Goal: Answer question/provide support: Share knowledge or assist other users

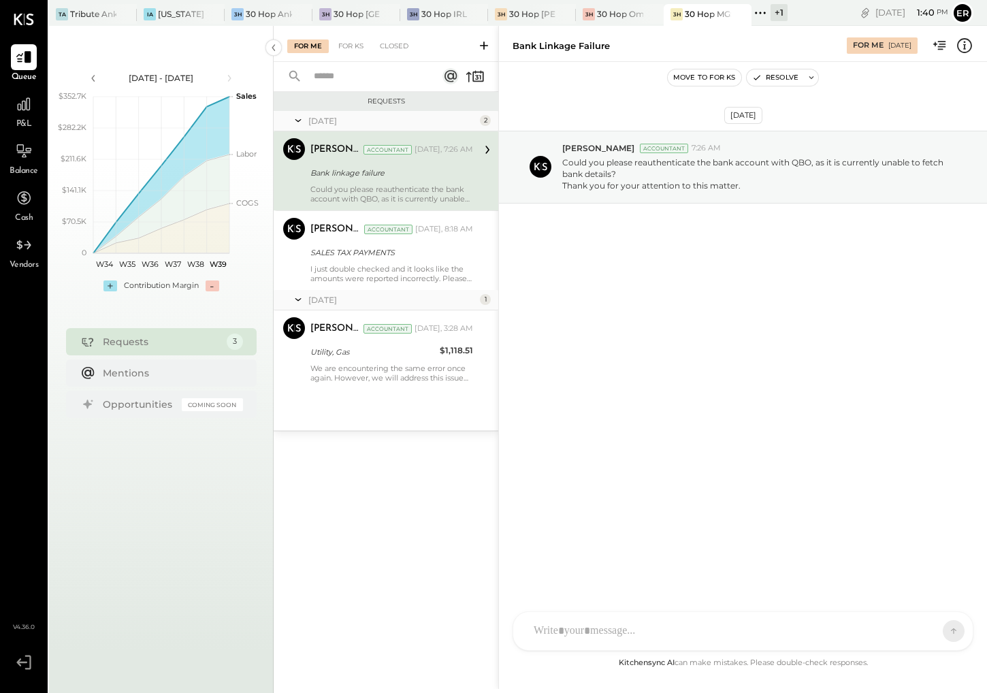
click at [687, 629] on div "AM [PERSON_NAME] [PERSON_NAME] DB [PERSON_NAME] ES [PERSON_NAME] BF [PERSON_NAM…" at bounding box center [742, 630] width 461 height 39
click at [926, 623] on button at bounding box center [927, 630] width 50 height 20
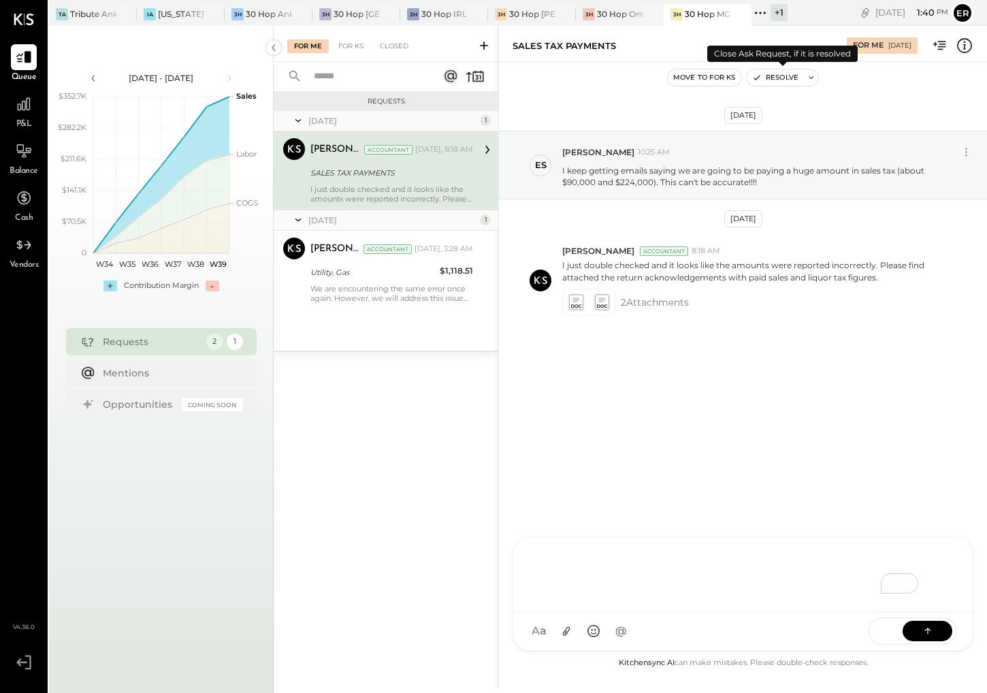
click at [774, 80] on button "Resolve" at bounding box center [775, 77] width 57 height 16
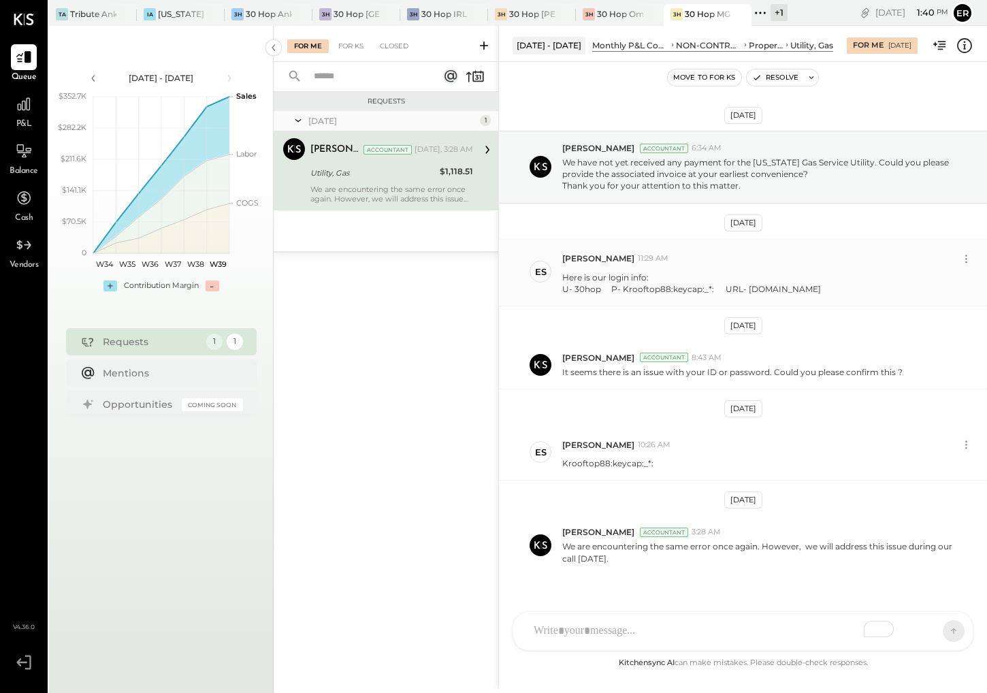
drag, startPoint x: 741, startPoint y: 289, endPoint x: 830, endPoint y: 287, distance: 88.5
click at [830, 287] on div "Here is our login info: U- 30hop P- Krooftop88:keycap:_*: URL- [DOMAIN_NAME]" at bounding box center [769, 282] width 414 height 26
click at [821, 287] on div "U- 30hop P- Krooftop88:keycap:_*: URL- [DOMAIN_NAME]" at bounding box center [691, 289] width 259 height 12
click at [700, 180] on p "We have not yet received any payment for the [US_STATE] Gas Service Utility. Co…" at bounding box center [758, 174] width 393 height 35
click at [726, 629] on div at bounding box center [742, 631] width 459 height 38
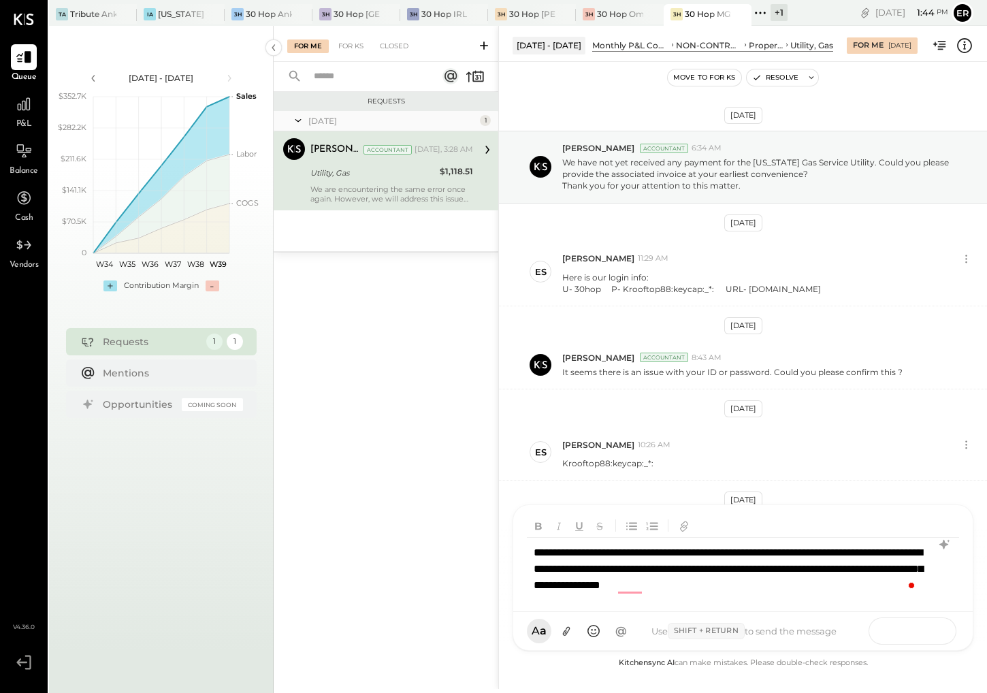
click at [936, 633] on button at bounding box center [927, 630] width 50 height 20
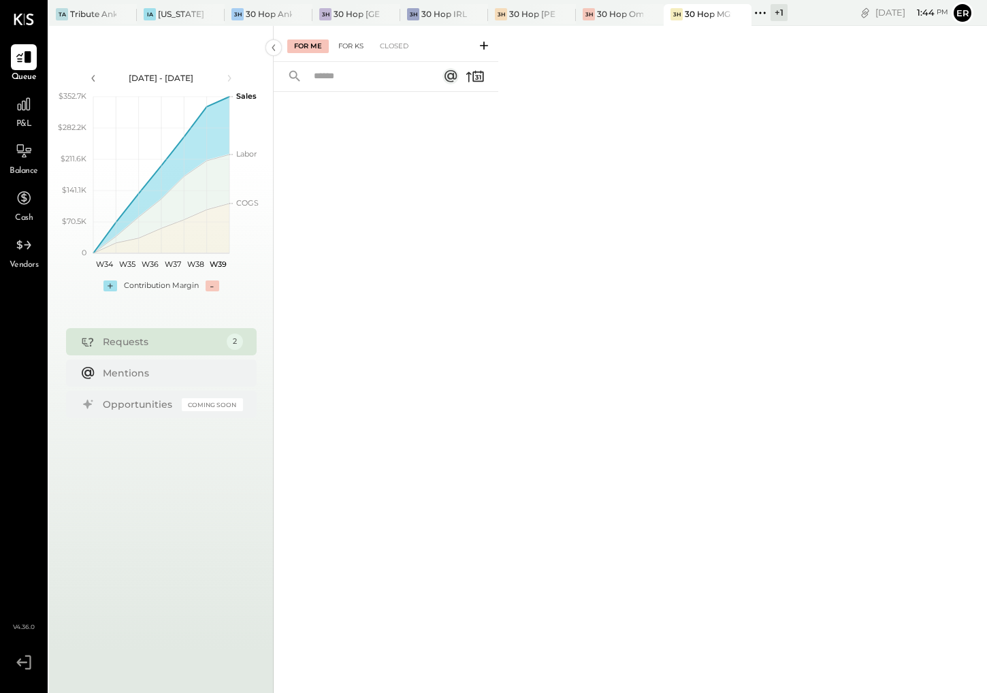
click at [340, 47] on div "For KS" at bounding box center [350, 46] width 39 height 14
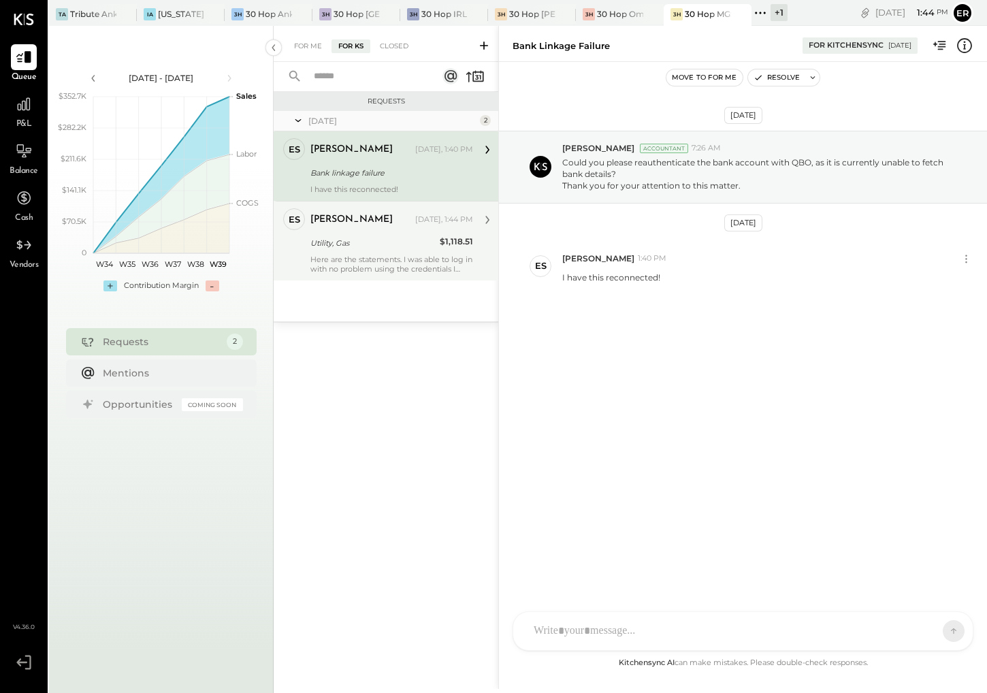
click at [365, 276] on div "ES [PERSON_NAME] Owner [PERSON_NAME] [DATE], 1:44 PM Utility, Gas $1,118.51 Her…" at bounding box center [386, 241] width 225 height 80
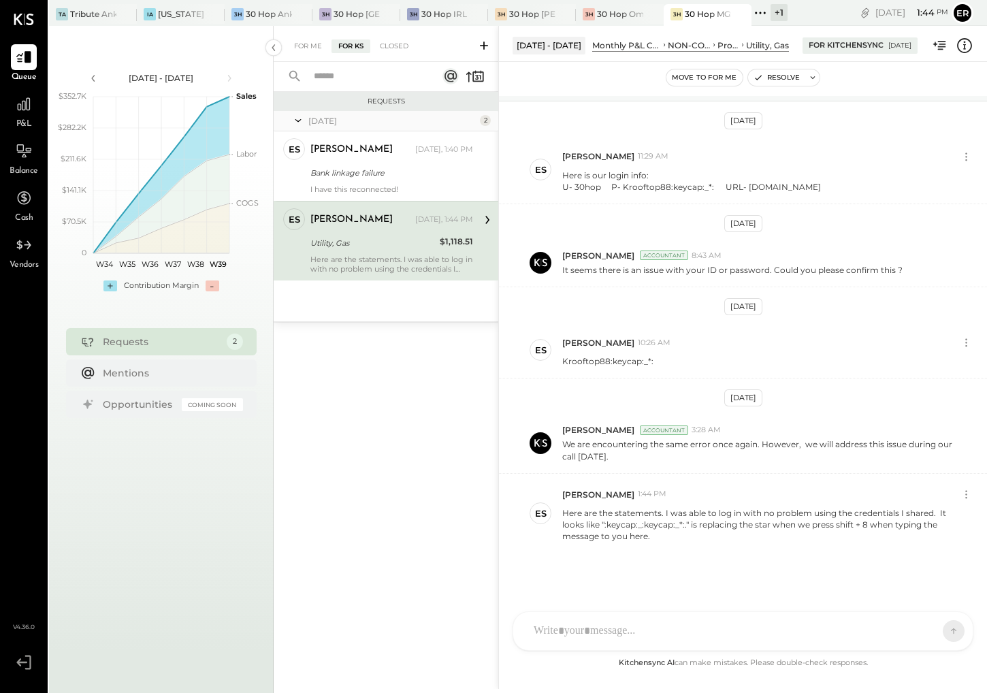
click at [704, 629] on div at bounding box center [731, 631] width 408 height 30
click at [566, 630] on icon at bounding box center [566, 631] width 14 height 14
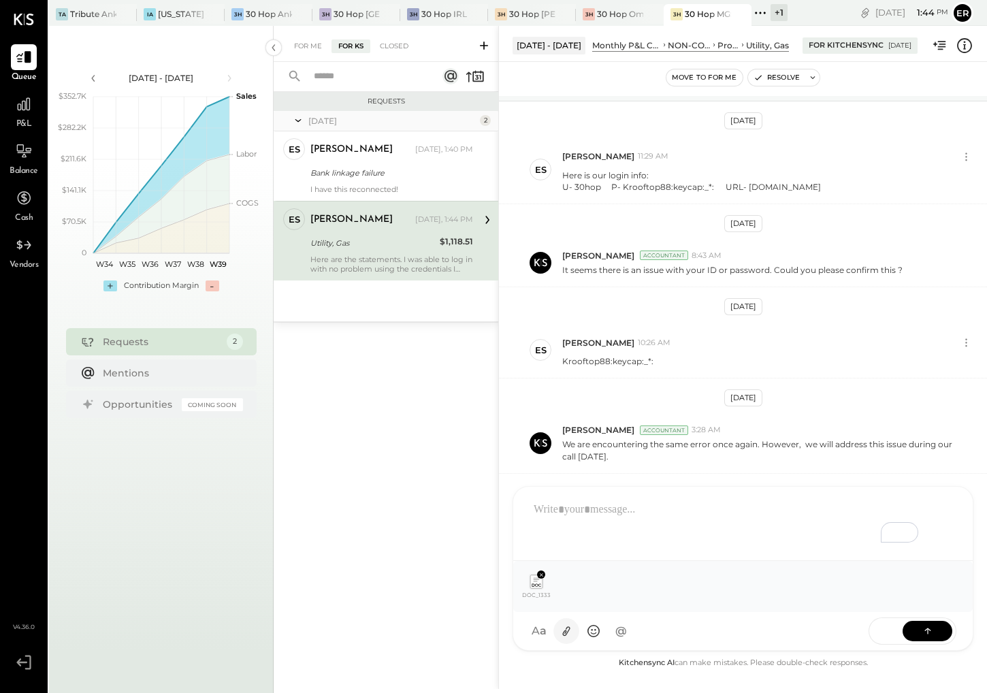
click at [564, 636] on icon at bounding box center [566, 632] width 7 height 10
click at [926, 632] on icon at bounding box center [928, 631] width 14 height 14
click at [678, 508] on div "To enrich screen reader interactions, please activate Accessibility in Grammarl…" at bounding box center [743, 522] width 432 height 54
click at [911, 623] on button at bounding box center [927, 630] width 50 height 20
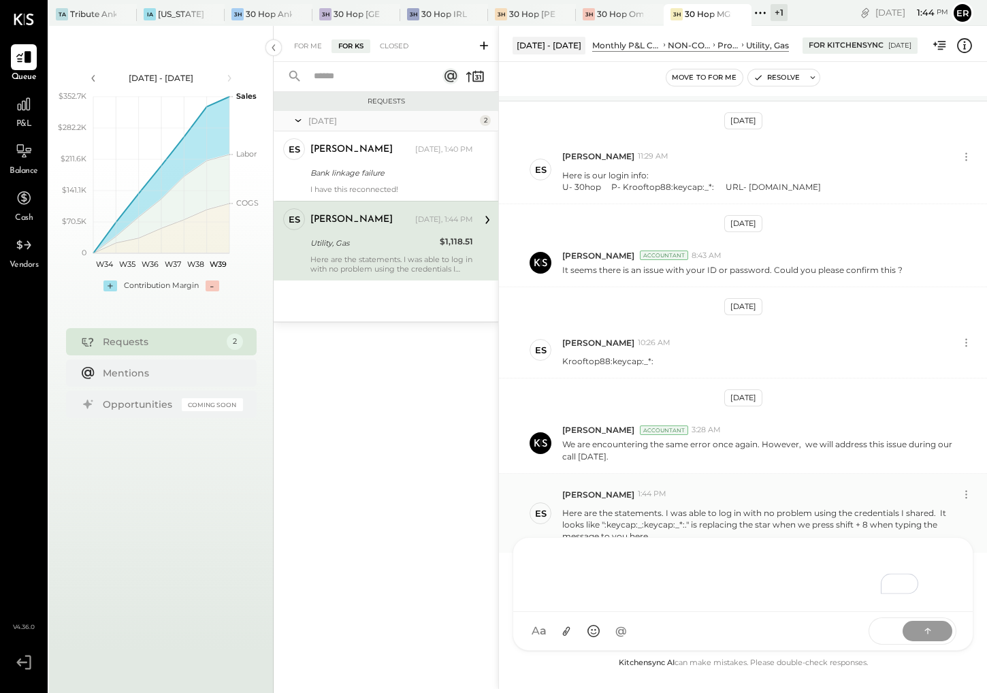
scroll to position [191, 0]
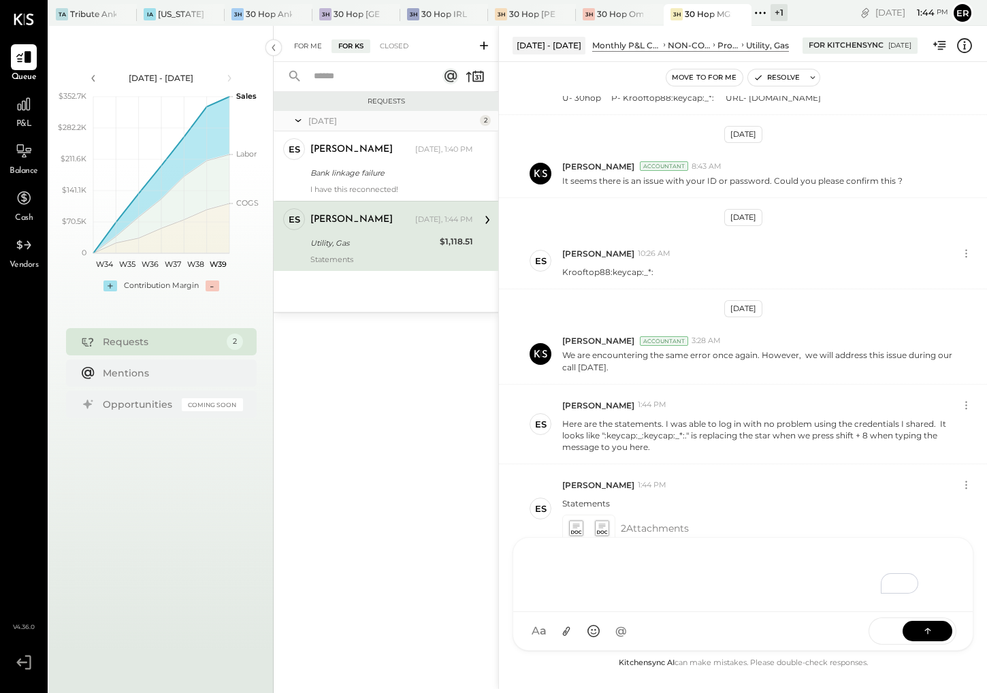
click at [302, 49] on div "For Me" at bounding box center [308, 46] width 42 height 14
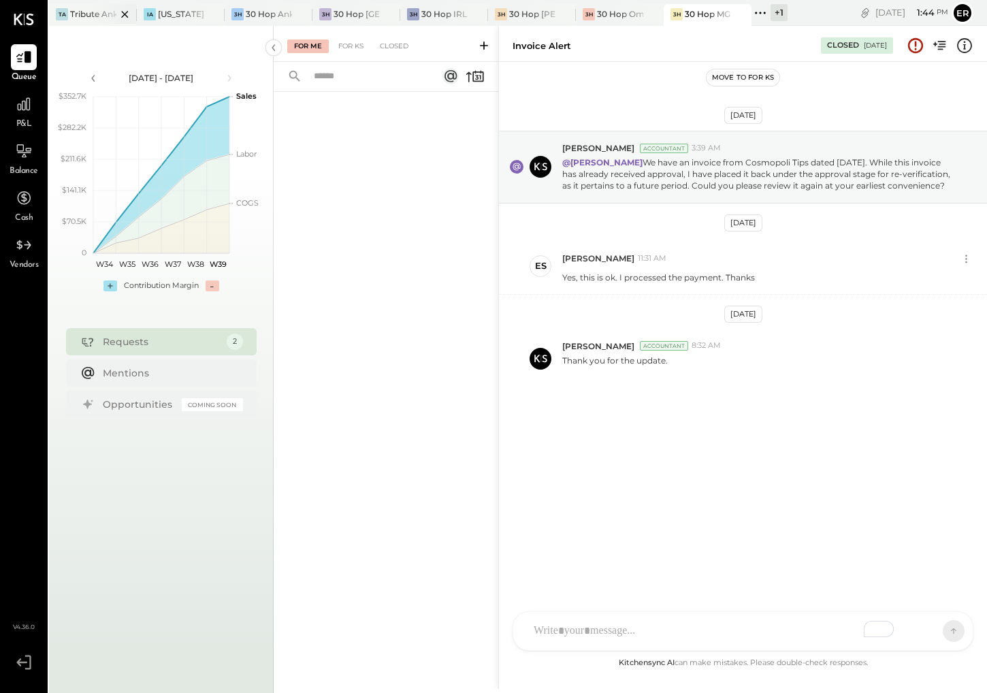
click at [79, 20] on div "TA Tribute Ankeny" at bounding box center [82, 14] width 67 height 12
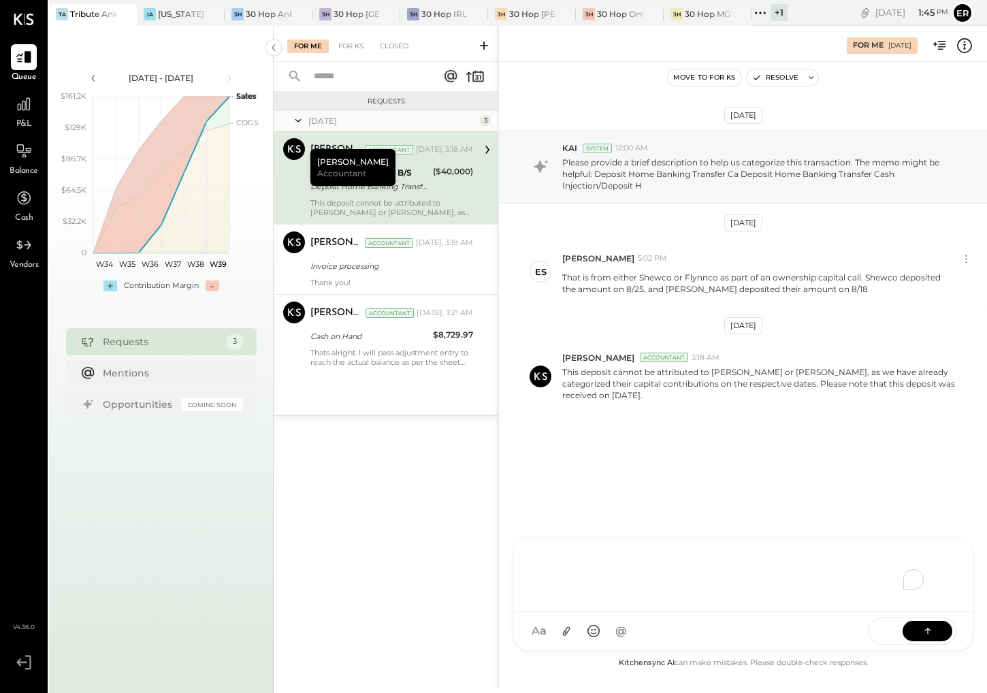
click at [679, 600] on div "To enrich screen reader interactions, please activate Accessibility in Grammarl…" at bounding box center [743, 573] width 432 height 54
click at [570, 589] on div "**********" at bounding box center [743, 573] width 432 height 54
click at [757, 595] on div "**********" at bounding box center [743, 573] width 432 height 54
click at [566, 632] on icon at bounding box center [566, 632] width 7 height 10
click at [740, 536] on div "**********" at bounding box center [743, 522] width 432 height 54
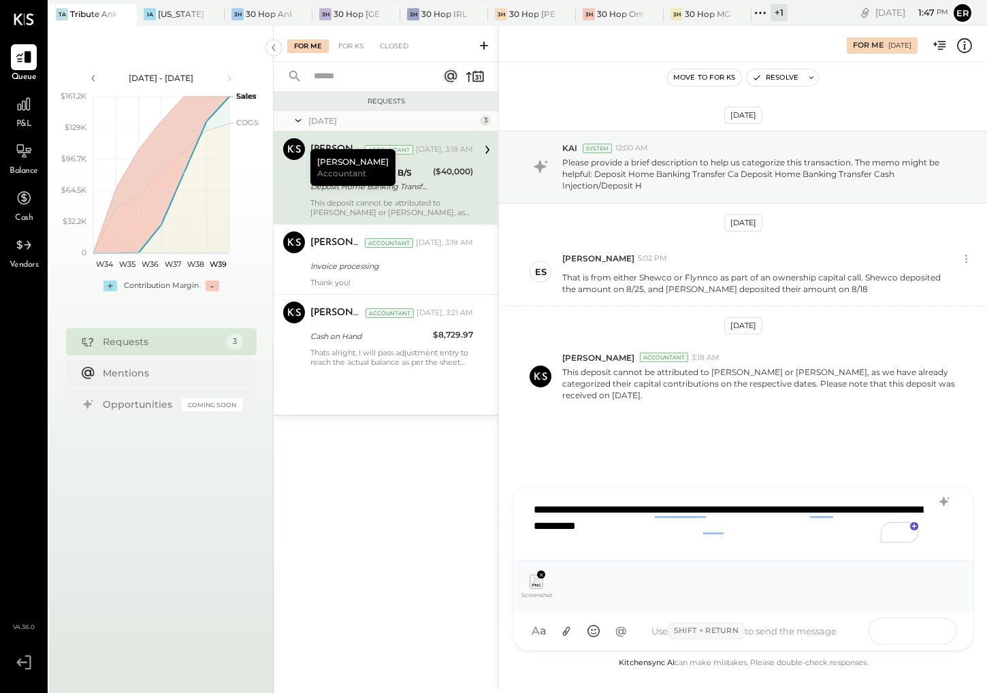
click at [927, 630] on icon at bounding box center [927, 629] width 1 height 5
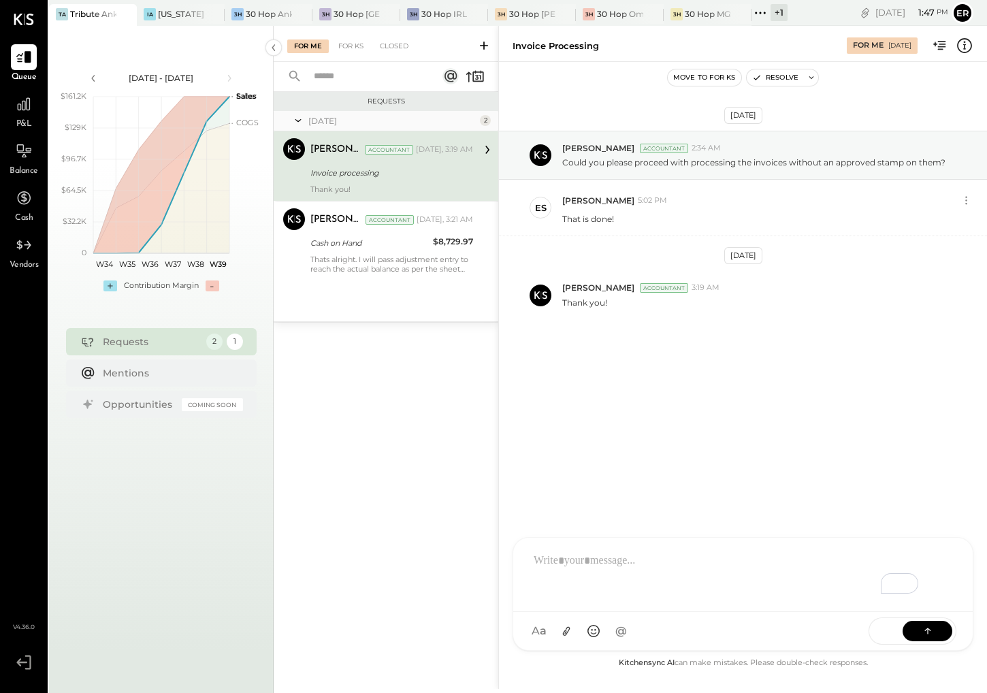
click at [765, 66] on div "Move to for ks Resolve" at bounding box center [743, 77] width 488 height 31
click at [764, 74] on button "Resolve" at bounding box center [775, 77] width 57 height 16
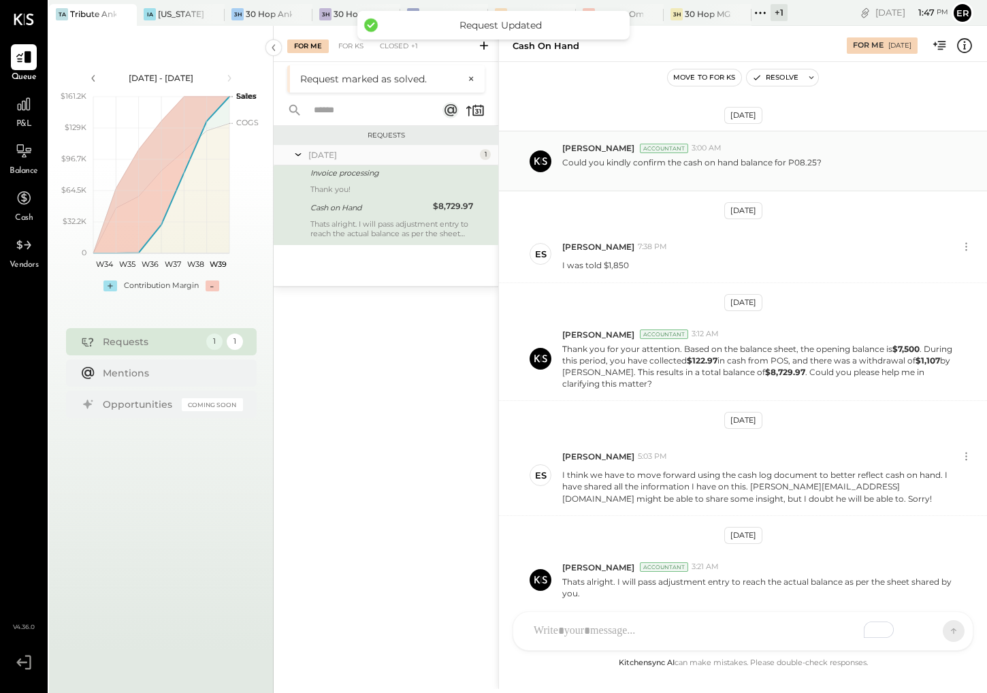
scroll to position [57, 0]
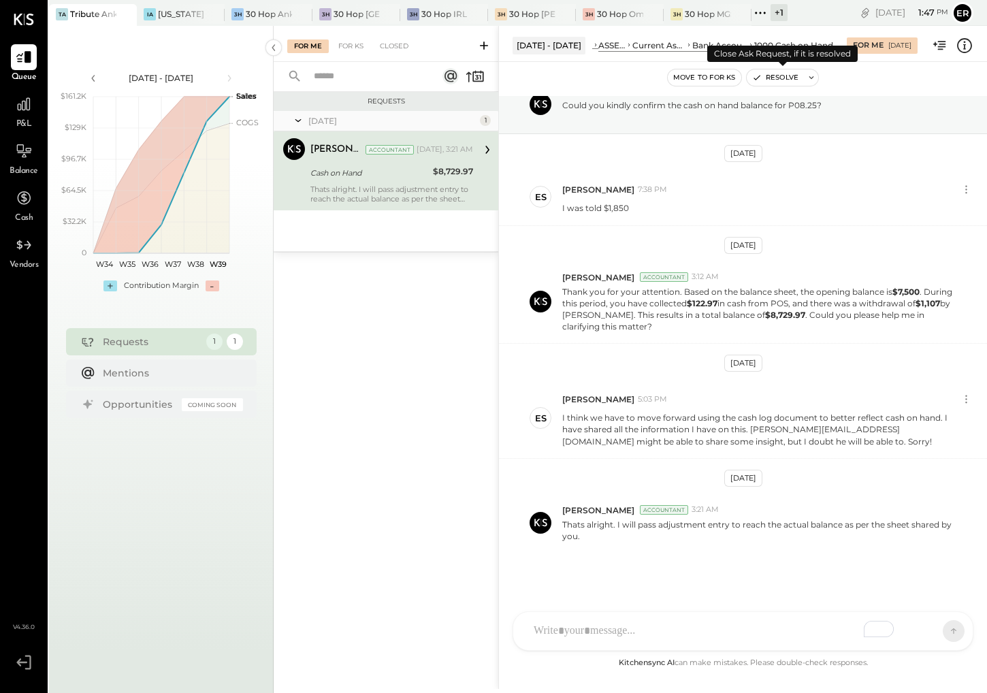
click at [783, 80] on button "Resolve" at bounding box center [775, 77] width 57 height 16
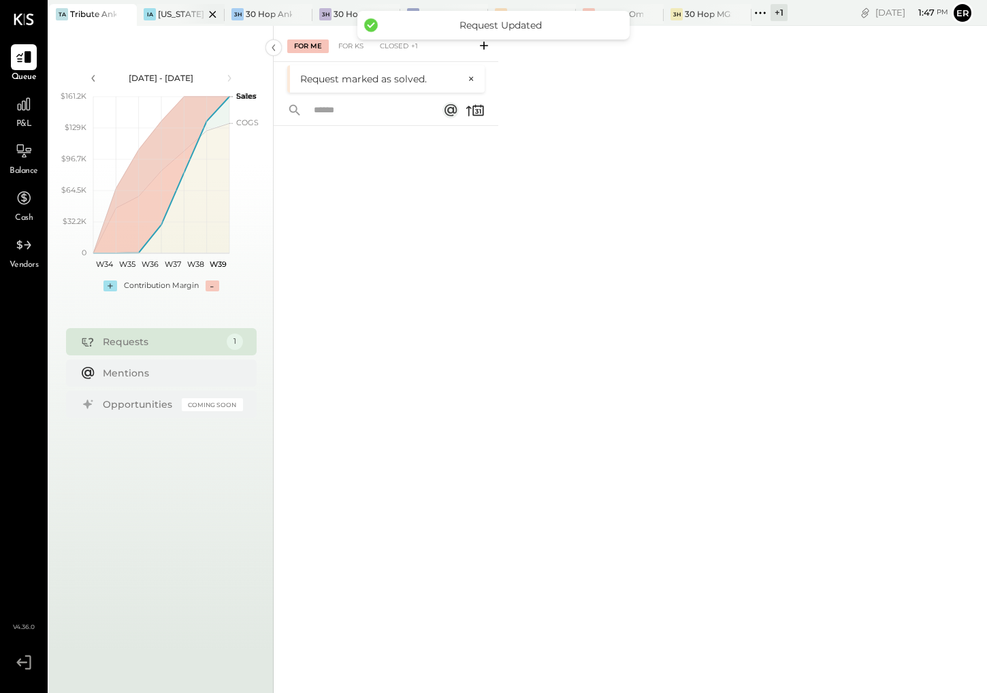
click at [176, 20] on div "IA [US_STATE] Athletic Club" at bounding box center [181, 15] width 88 height 22
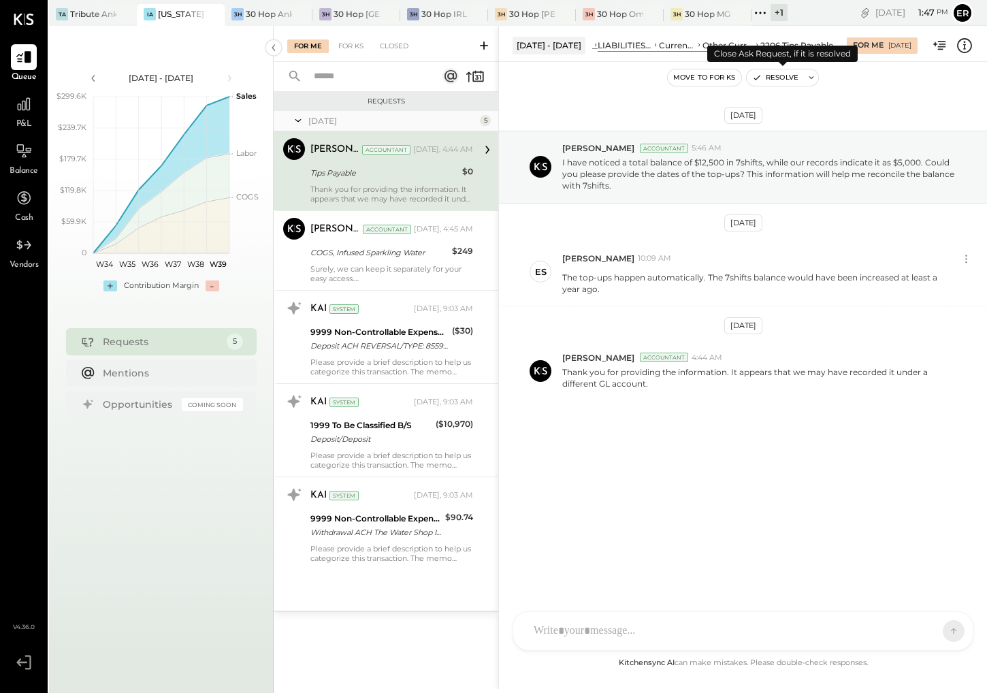
click at [781, 80] on button "Resolve" at bounding box center [775, 77] width 57 height 16
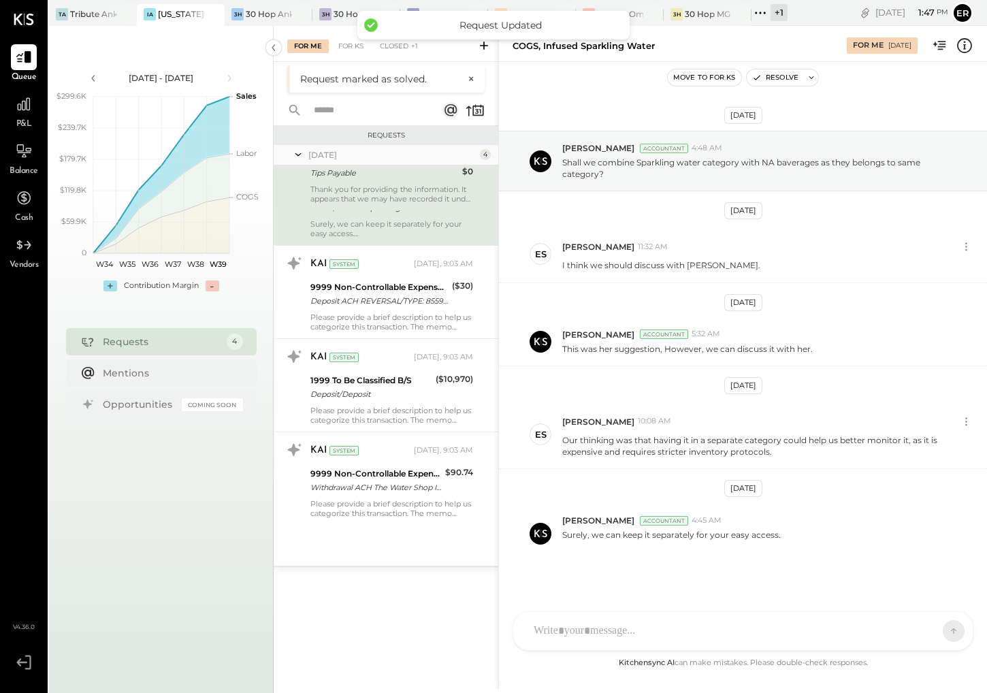
scroll to position [10, 0]
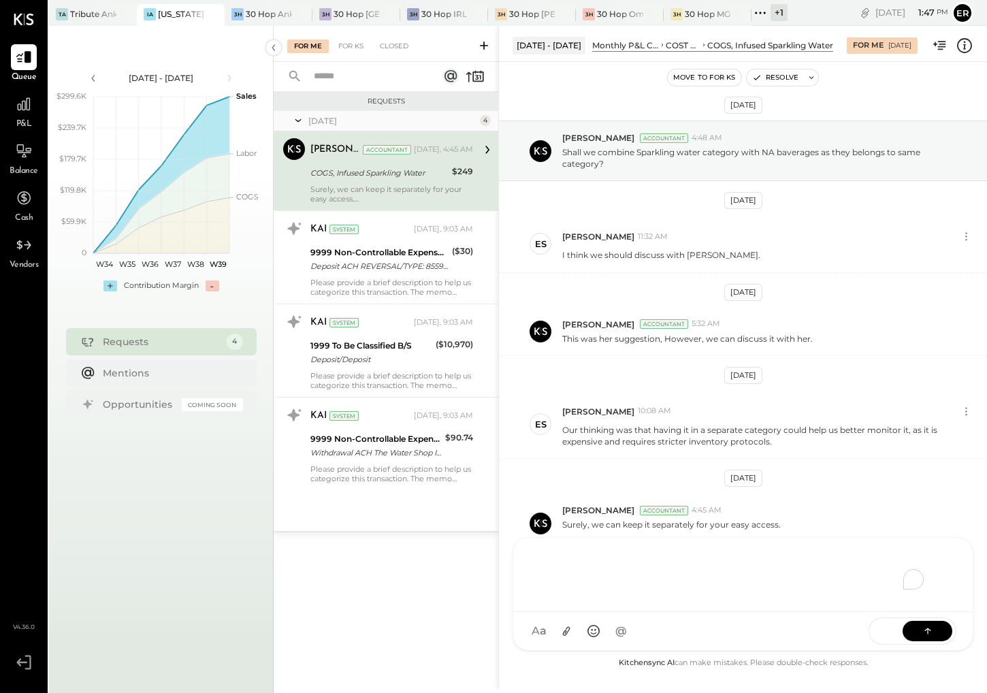
click at [765, 600] on div "To enrich screen reader interactions, please activate Accessibility in Grammarl…" at bounding box center [743, 573] width 432 height 54
click at [776, 81] on button "Resolve" at bounding box center [775, 77] width 57 height 16
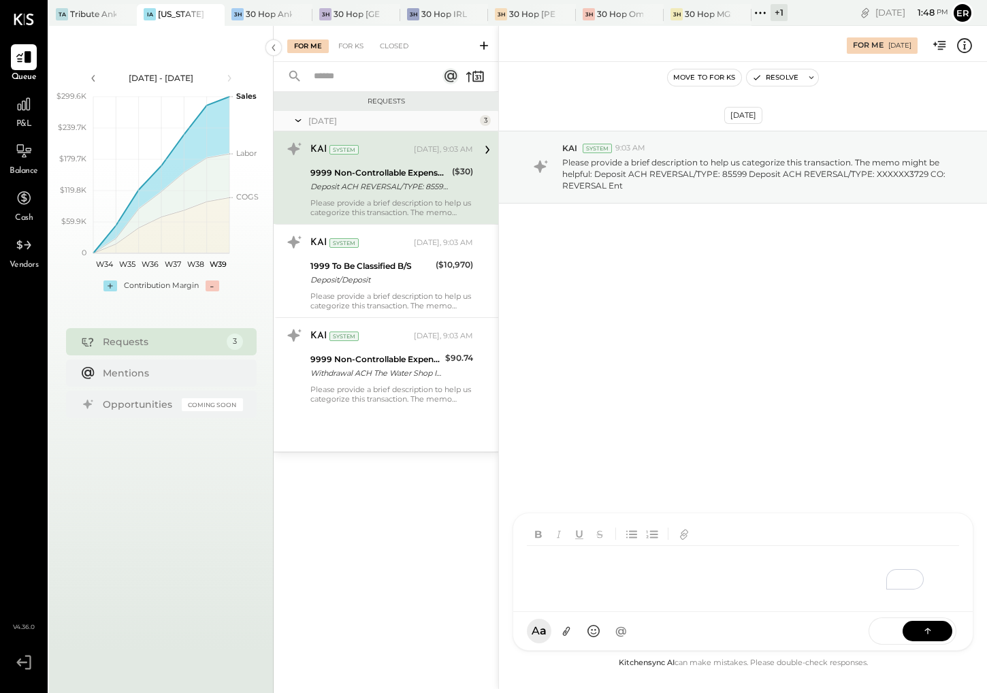
click at [604, 632] on div "AM [PERSON_NAME] [PERSON_NAME] NK [PERSON_NAME] DB [PERSON_NAME] ES [PERSON_NAM…" at bounding box center [742, 581] width 461 height 138
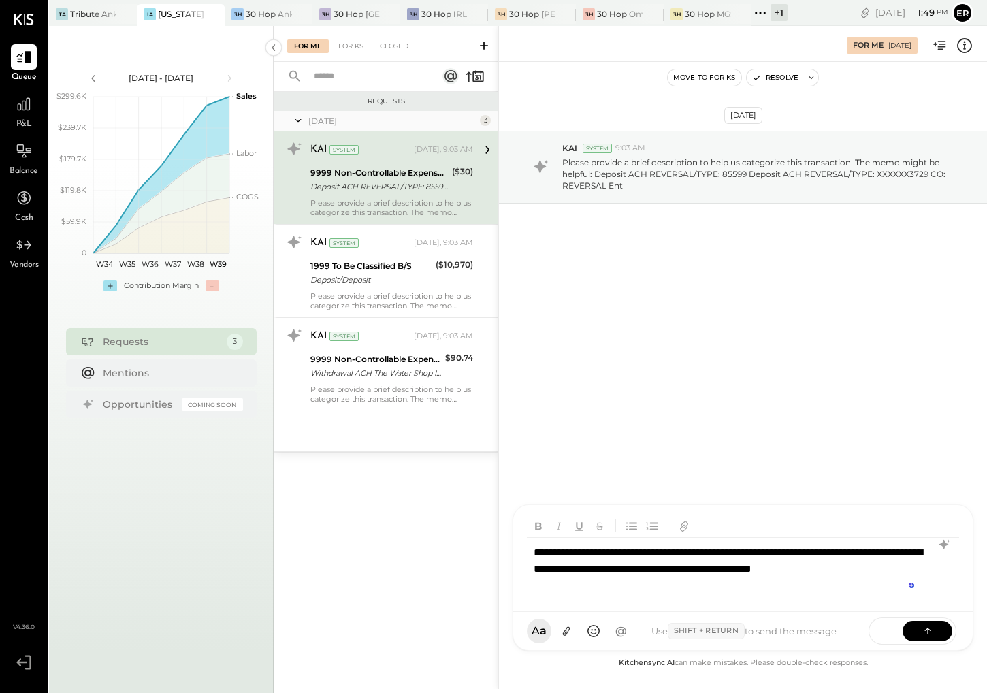
click at [849, 572] on div "**********" at bounding box center [743, 569] width 432 height 63
drag, startPoint x: 849, startPoint y: 572, endPoint x: 888, endPoint y: 575, distance: 39.6
click at [888, 575] on div "**********" at bounding box center [743, 569] width 432 height 63
click at [915, 629] on button at bounding box center [927, 630] width 50 height 20
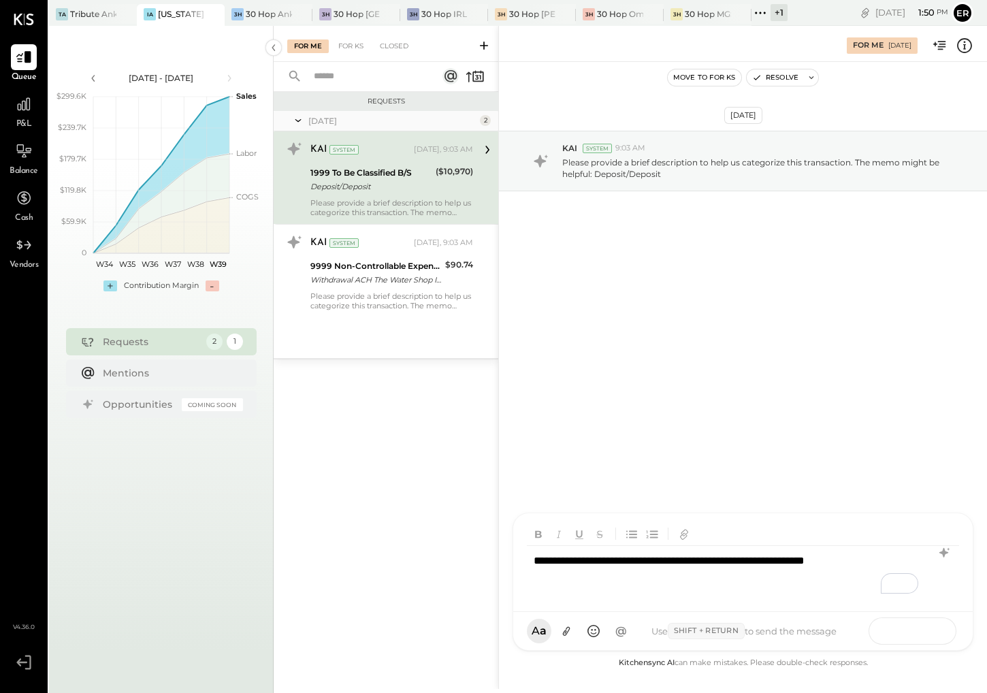
click at [932, 632] on icon at bounding box center [928, 630] width 14 height 14
